Goal: Task Accomplishment & Management: Complete application form

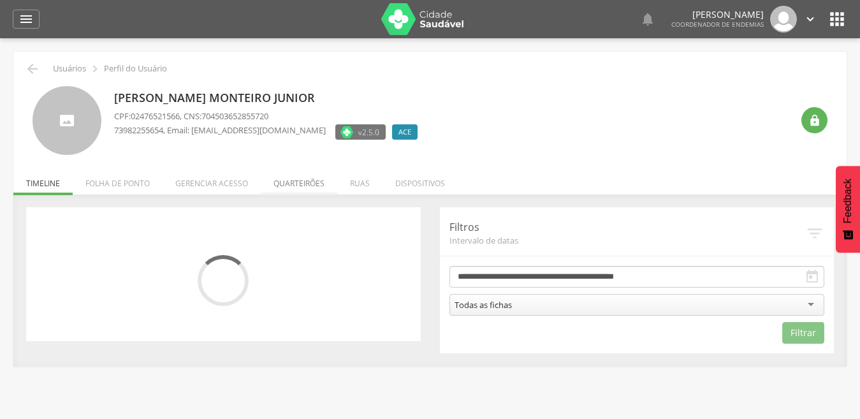
click at [305, 182] on li "Quarteirões" at bounding box center [299, 180] width 77 height 30
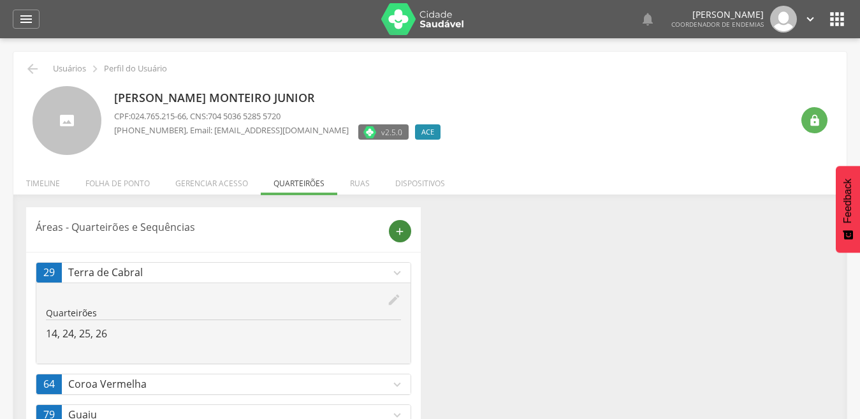
click at [397, 226] on icon "add" at bounding box center [399, 231] width 11 height 11
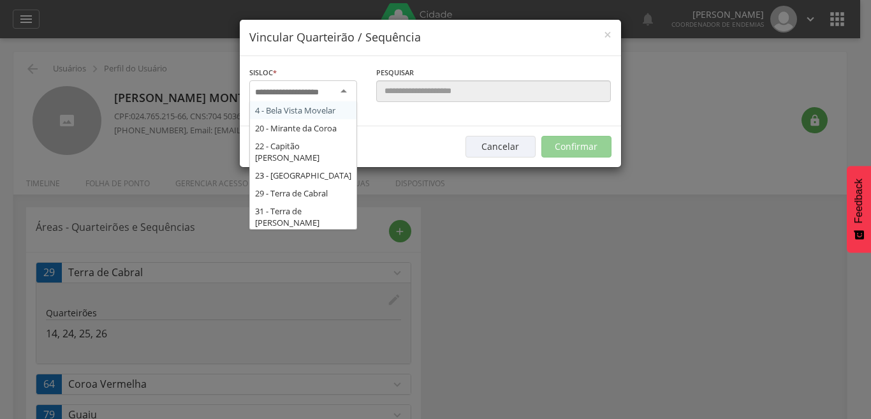
click at [341, 96] on div at bounding box center [303, 91] width 108 height 23
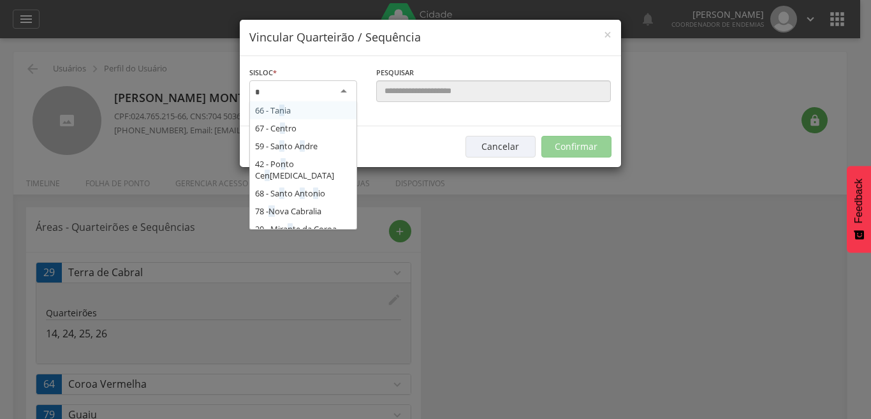
type input "**"
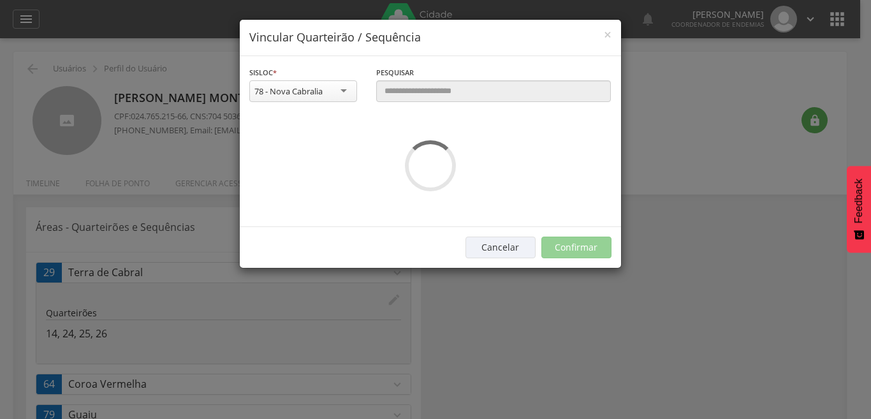
click at [344, 108] on div "**********" at bounding box center [303, 91] width 127 height 50
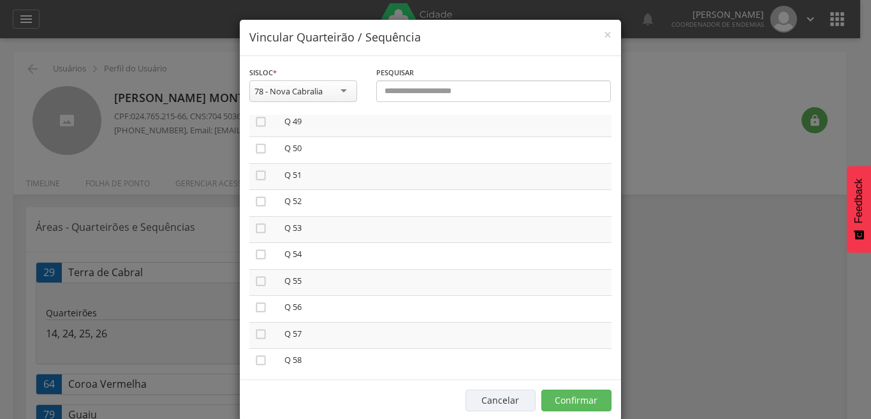
scroll to position [1326, 0]
click at [256, 361] on icon "" at bounding box center [260, 361] width 13 height 13
click at [581, 398] on button "Confirmar" at bounding box center [576, 401] width 70 height 22
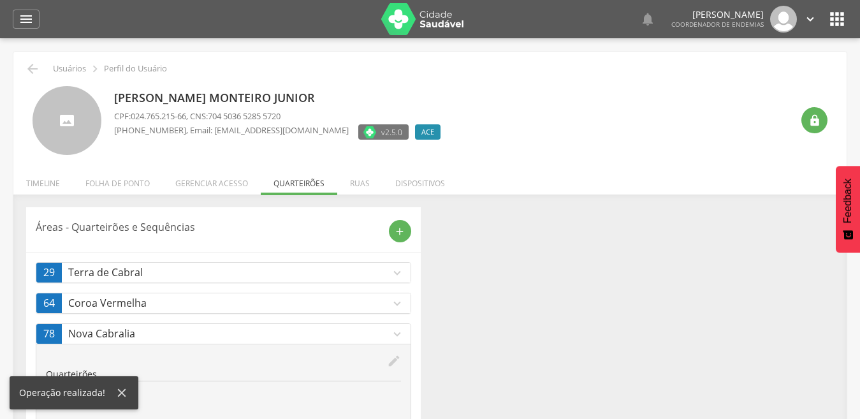
click at [393, 271] on icon "expand_more" at bounding box center [397, 273] width 14 height 14
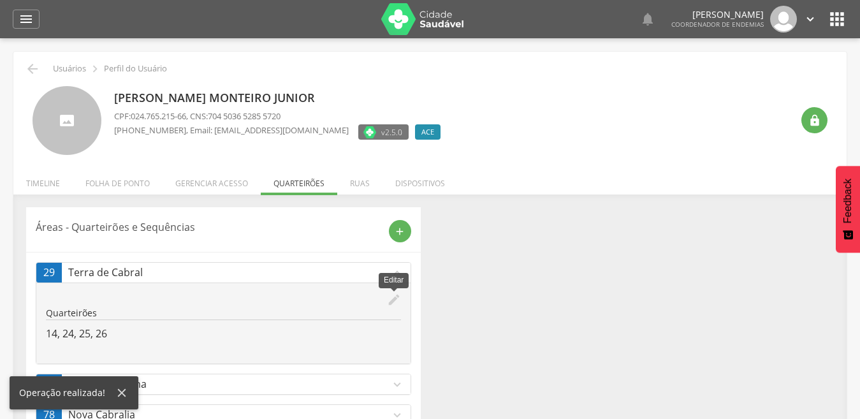
click at [393, 298] on icon "edit" at bounding box center [394, 300] width 14 height 14
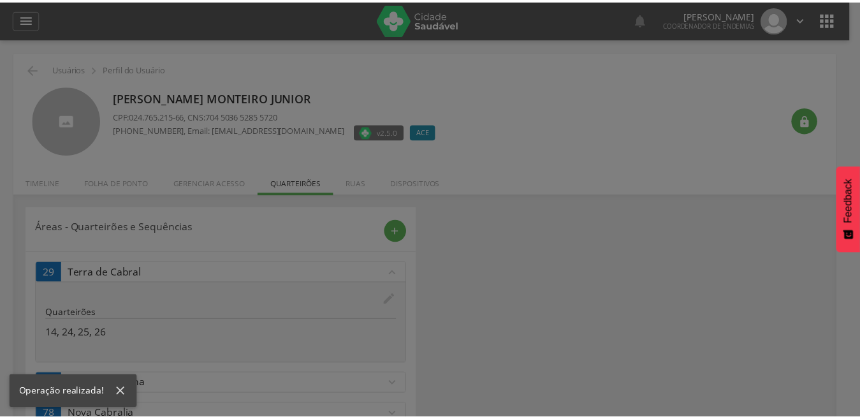
scroll to position [0, 0]
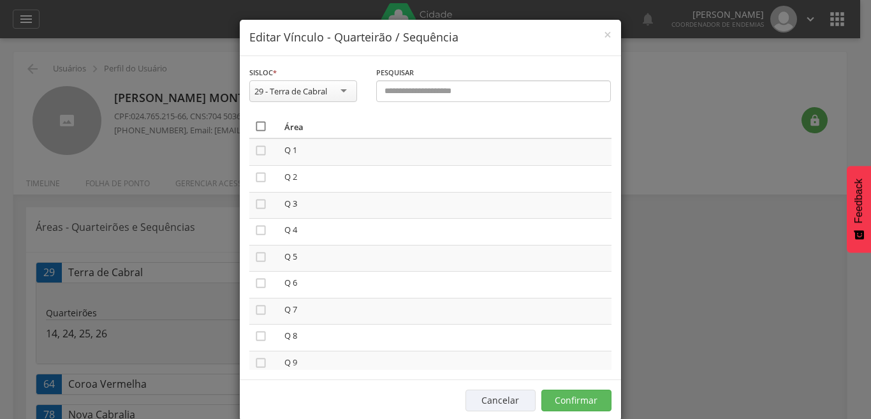
click at [255, 120] on icon "" at bounding box center [260, 126] width 13 height 13
click at [255, 120] on icon "" at bounding box center [260, 126] width 13 height 13
click at [576, 393] on button "Confirmar" at bounding box center [576, 401] width 70 height 22
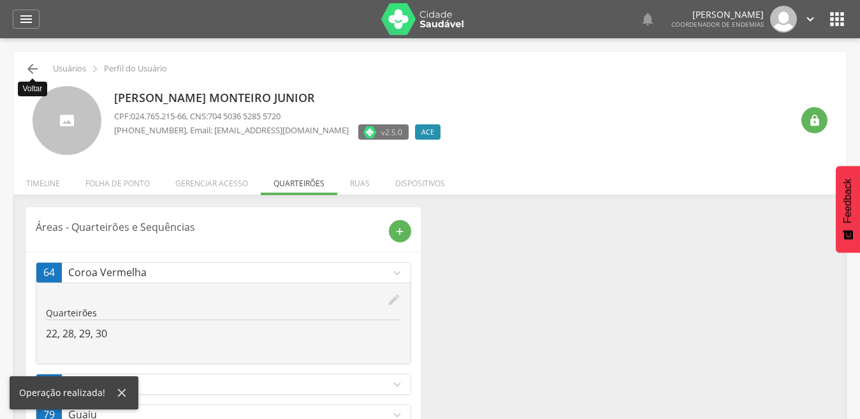
click at [32, 66] on icon "" at bounding box center [32, 68] width 15 height 15
